Goal: Information Seeking & Learning: Find specific fact

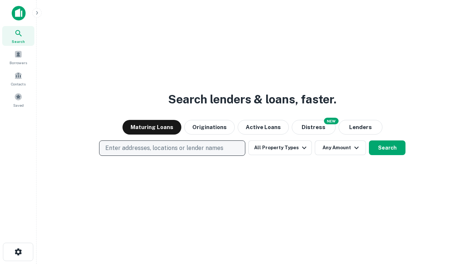
click at [172, 148] on p "Enter addresses, locations or lender names" at bounding box center [164, 147] width 118 height 9
type input "**********"
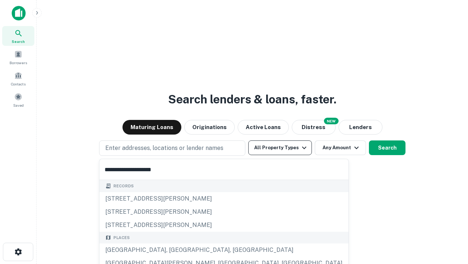
click at [175, 250] on div "[GEOGRAPHIC_DATA], [GEOGRAPHIC_DATA], [GEOGRAPHIC_DATA]" at bounding box center [224, 249] width 249 height 13
click at [280, 147] on button "All Property Types" at bounding box center [281, 147] width 64 height 15
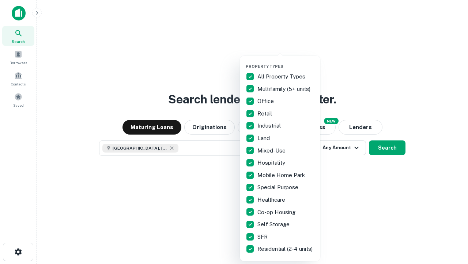
click at [286, 61] on button "button" at bounding box center [286, 61] width 81 height 0
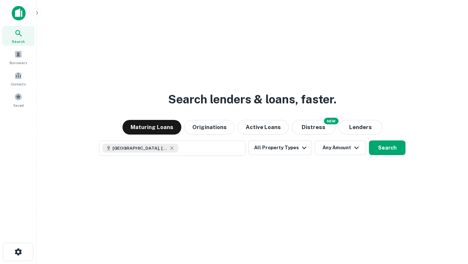
scroll to position [12, 0]
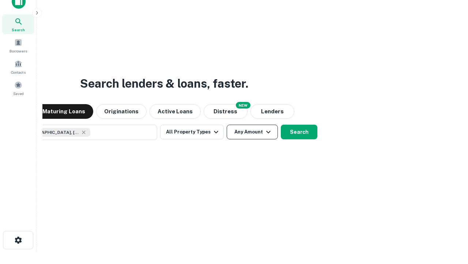
click at [227, 124] on button "Any Amount" at bounding box center [252, 131] width 51 height 15
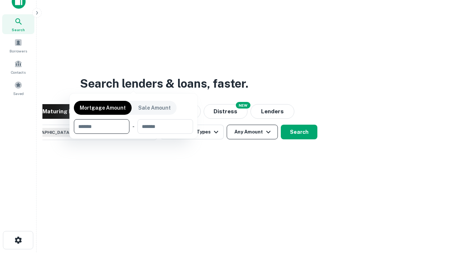
scroll to position [53, 207]
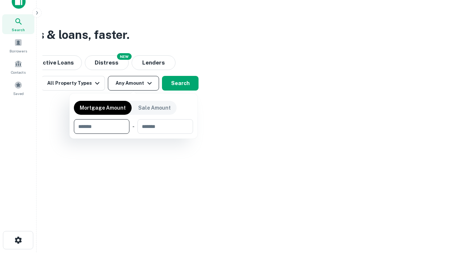
type input "*******"
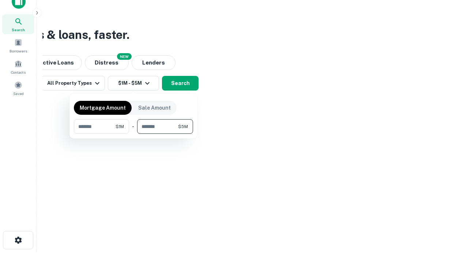
type input "*******"
click at [134, 134] on button "button" at bounding box center [133, 134] width 119 height 0
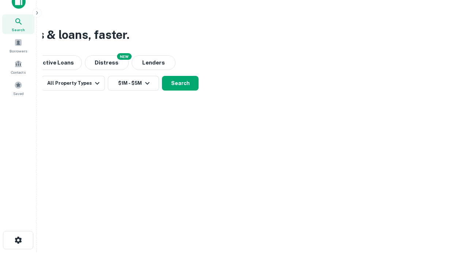
scroll to position [12, 0]
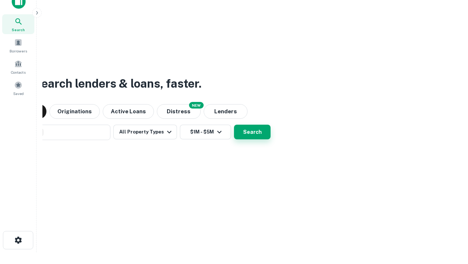
click at [234, 124] on button "Search" at bounding box center [252, 131] width 37 height 15
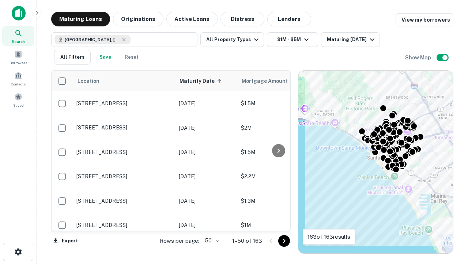
click at [211, 240] on body "Search Borrowers Contacts Saved Maturing Loans Originations Active Loans Distre…" at bounding box center [234, 132] width 468 height 264
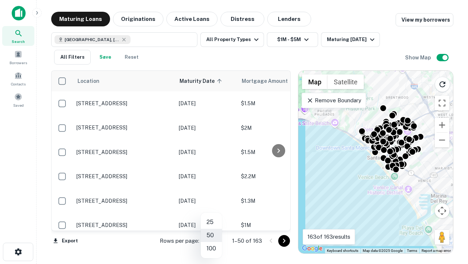
click at [212, 222] on li "25" at bounding box center [211, 221] width 21 height 13
click at [284, 240] on icon "Go to next page" at bounding box center [284, 240] width 9 height 9
